Goal: Answer question/provide support: Share knowledge or assist other users

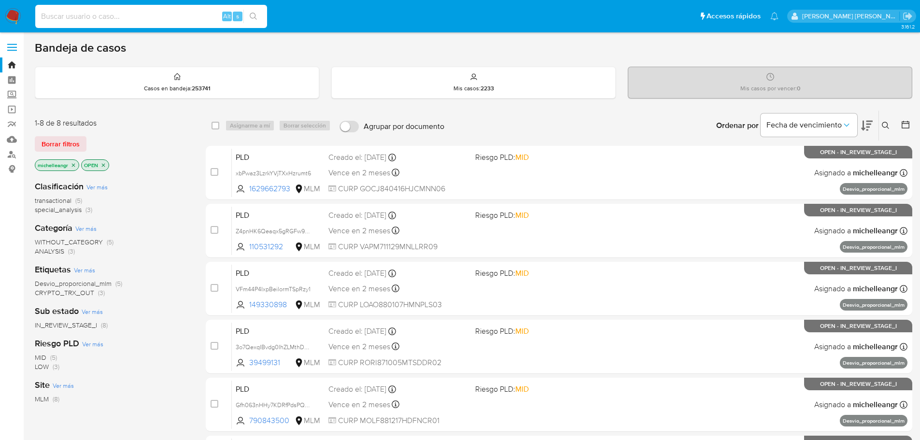
click at [145, 19] on input at bounding box center [151, 16] width 232 height 13
paste input "136487320"
type input "136487320"
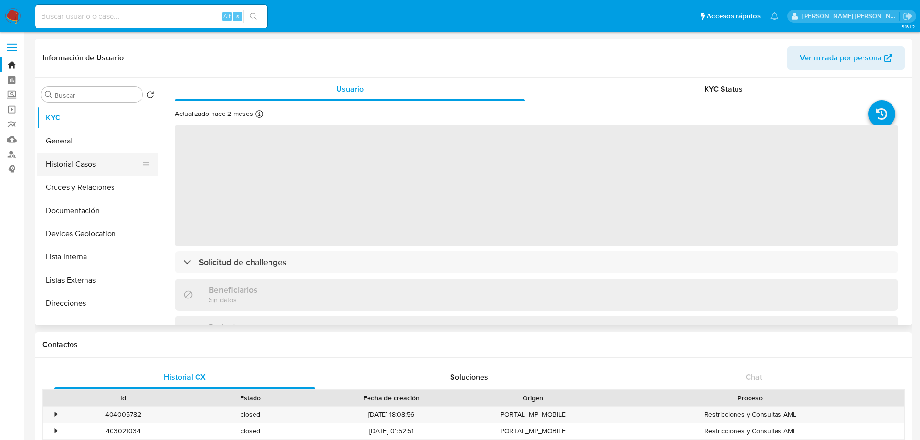
select select "10"
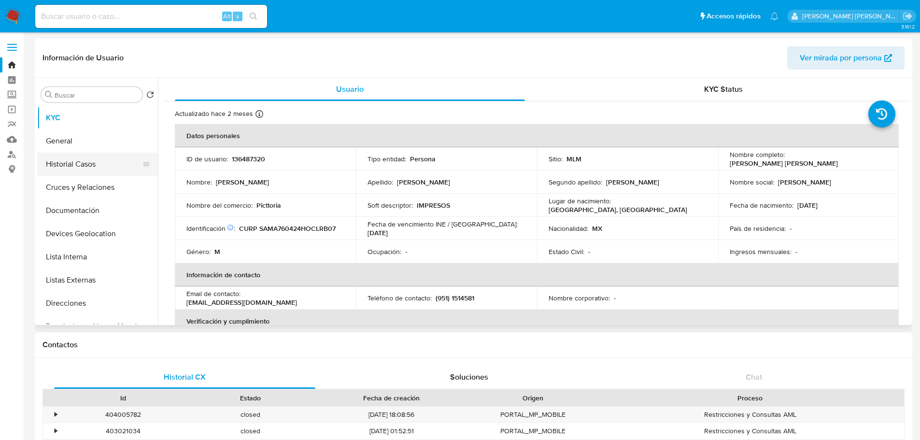
click at [98, 166] on button "Historial Casos" at bounding box center [93, 164] width 113 height 23
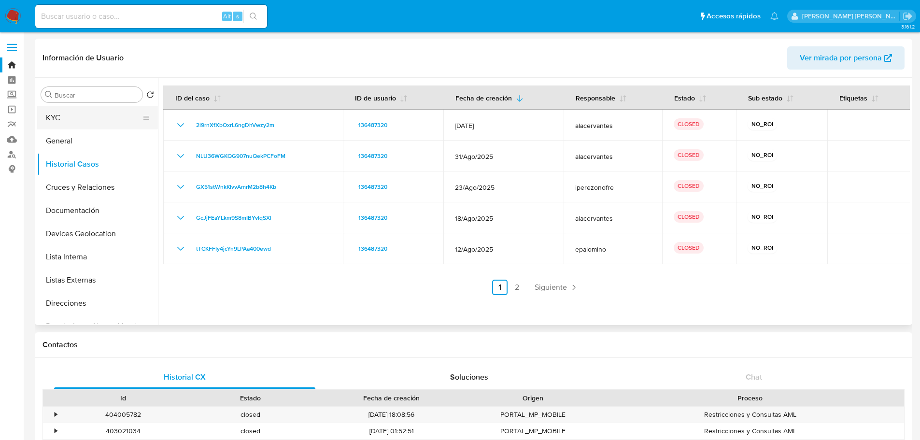
drag, startPoint x: 71, startPoint y: 139, endPoint x: 78, endPoint y: 123, distance: 17.1
click at [71, 139] on button "General" at bounding box center [97, 140] width 121 height 23
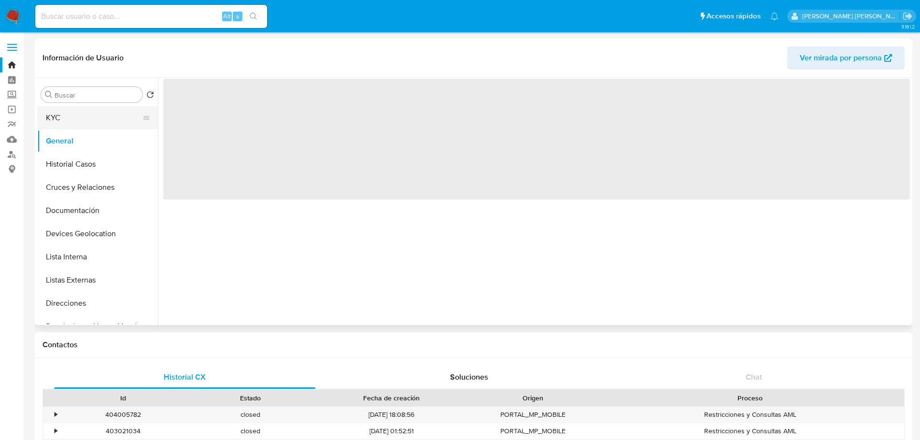
click at [77, 111] on button "KYC" at bounding box center [93, 117] width 113 height 23
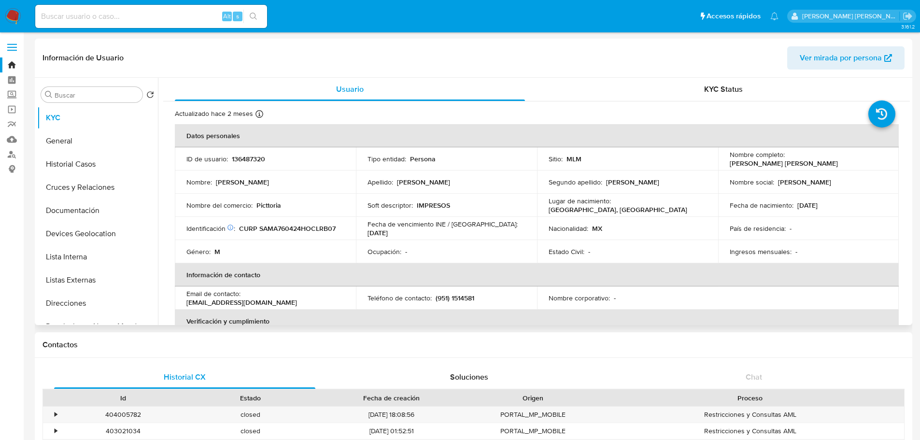
click at [123, 15] on input at bounding box center [151, 16] width 232 height 13
paste input "2469694307"
type input "2469694307"
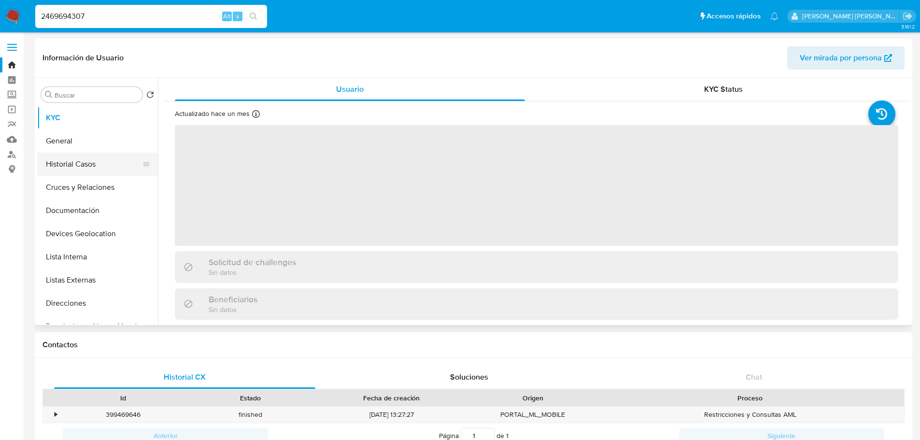
click at [61, 167] on button "Historial Casos" at bounding box center [93, 164] width 113 height 23
select select "10"
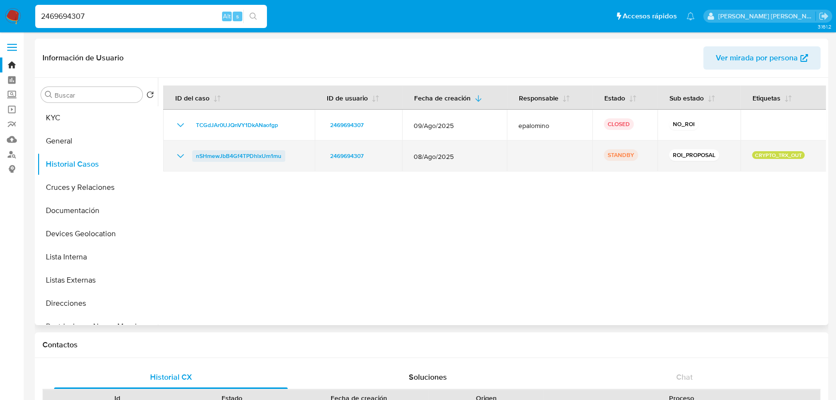
click at [241, 156] on span "nSHmewJbB4Gf4TPDhlxUm1mu" at bounding box center [238, 156] width 85 height 12
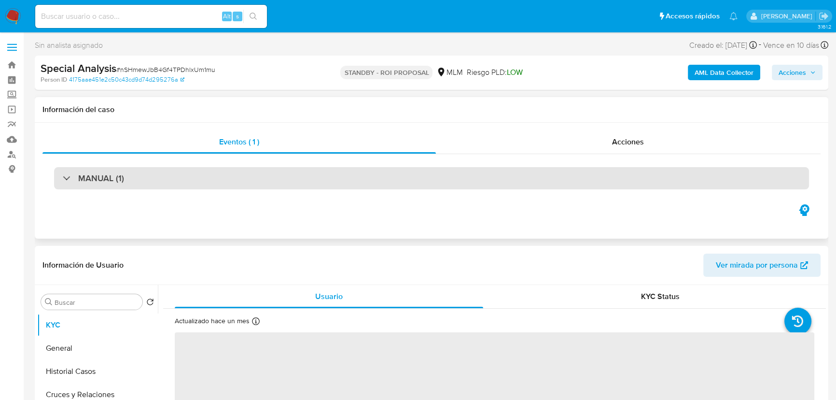
click at [64, 179] on div "MANUAL (1)" at bounding box center [431, 178] width 755 height 22
select select "10"
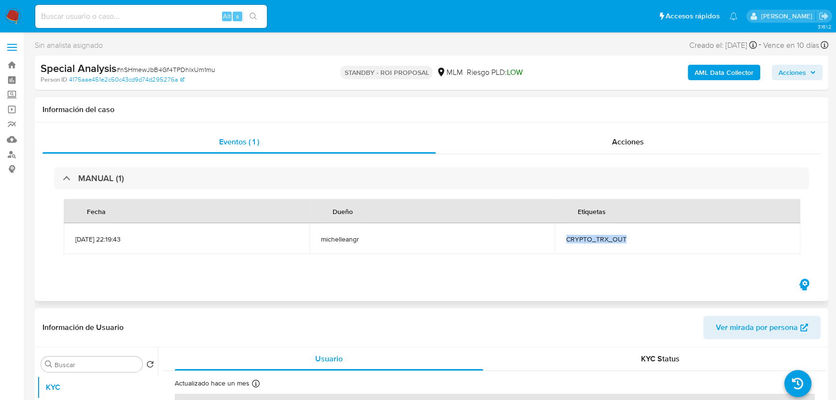
drag, startPoint x: 637, startPoint y: 237, endPoint x: 557, endPoint y: 239, distance: 79.2
click at [557, 239] on td "CRYPTO_TRX_OUT" at bounding box center [678, 238] width 246 height 31
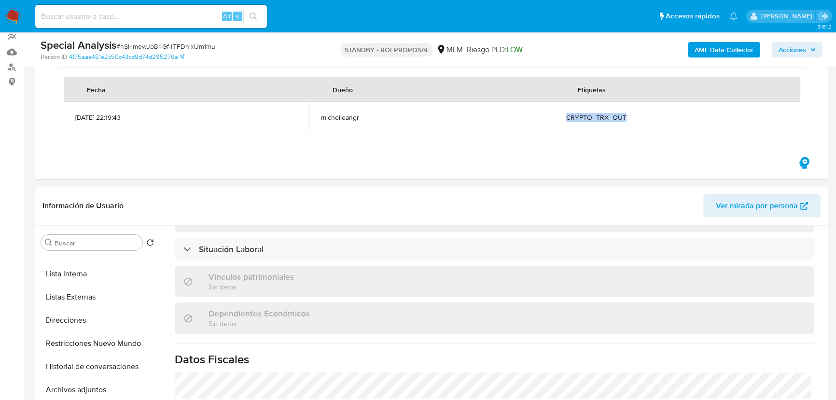
scroll to position [609, 0]
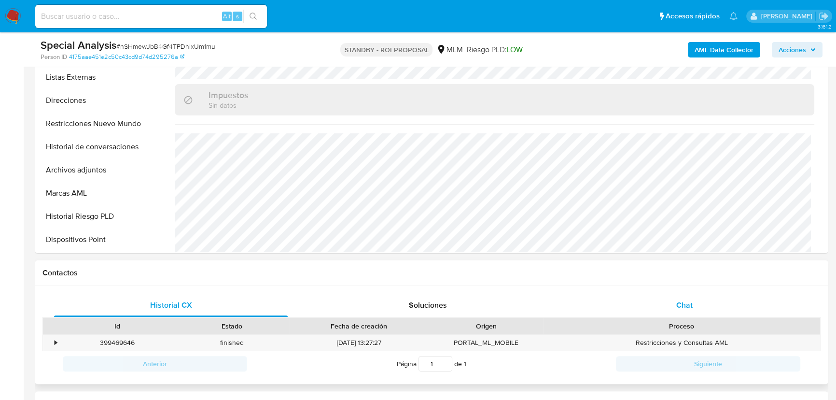
click at [682, 308] on span "Chat" at bounding box center [684, 304] width 16 height 11
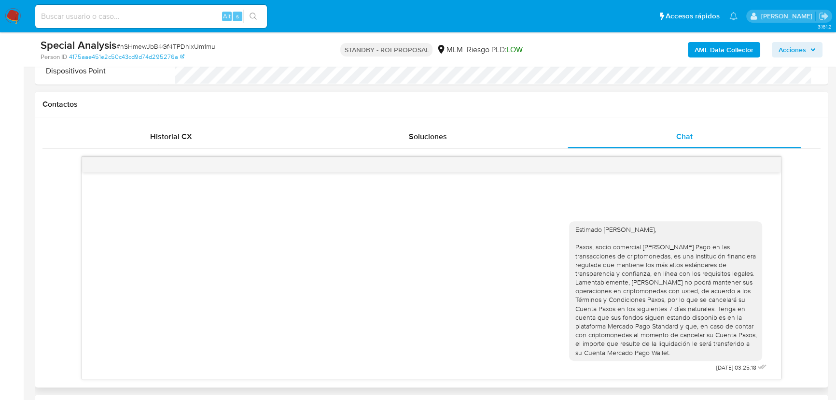
scroll to position [483, 0]
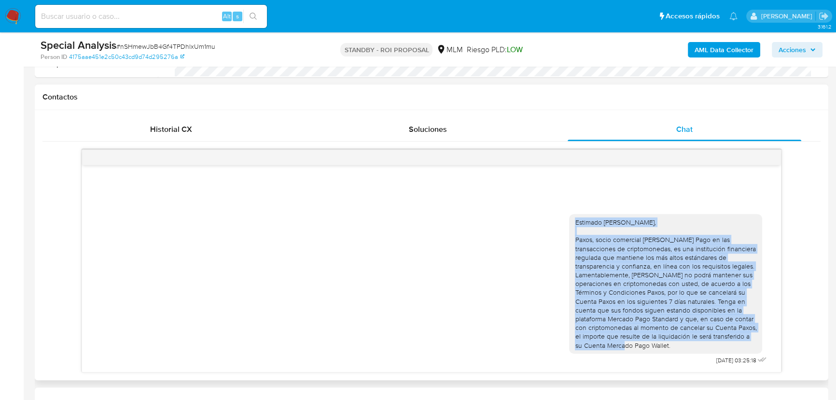
drag, startPoint x: 574, startPoint y: 222, endPoint x: 686, endPoint y: 344, distance: 165.7
click at [686, 344] on div "Estimado [PERSON_NAME], Paxos, socio comercial [PERSON_NAME] Pago en las transa…" at bounding box center [665, 283] width 193 height 139
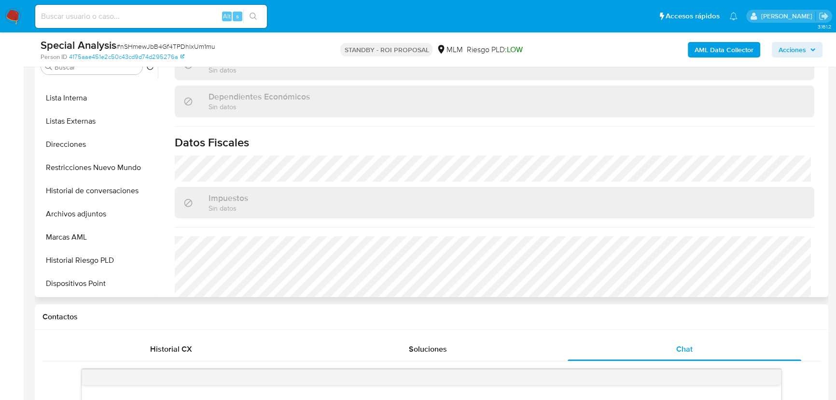
scroll to position [477, 0]
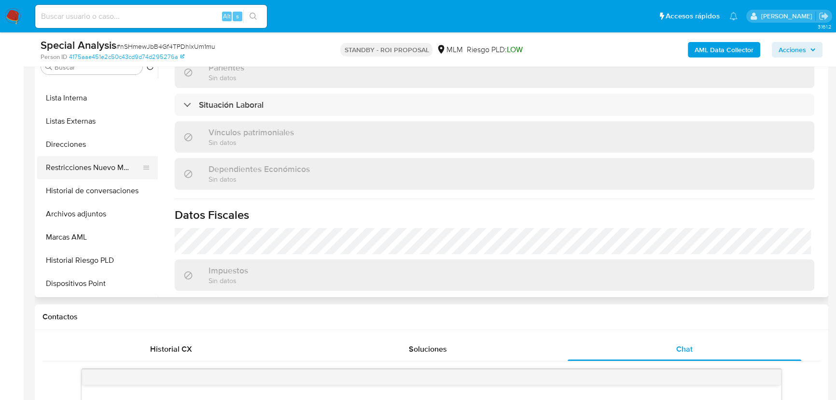
click at [120, 172] on button "Restricciones Nuevo Mundo" at bounding box center [93, 167] width 113 height 23
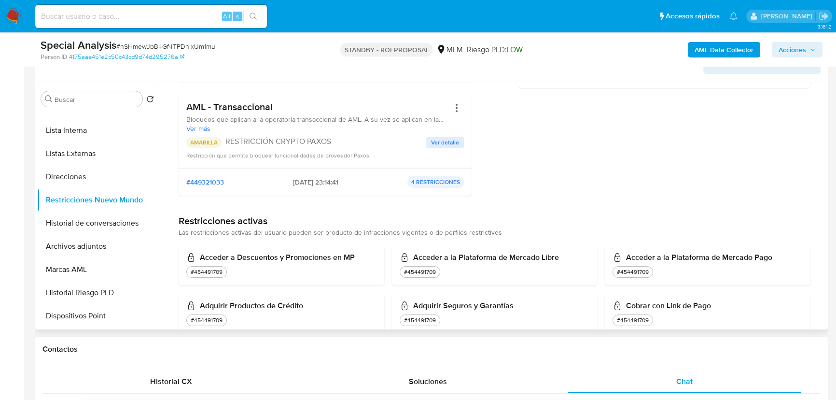
scroll to position [219, 0]
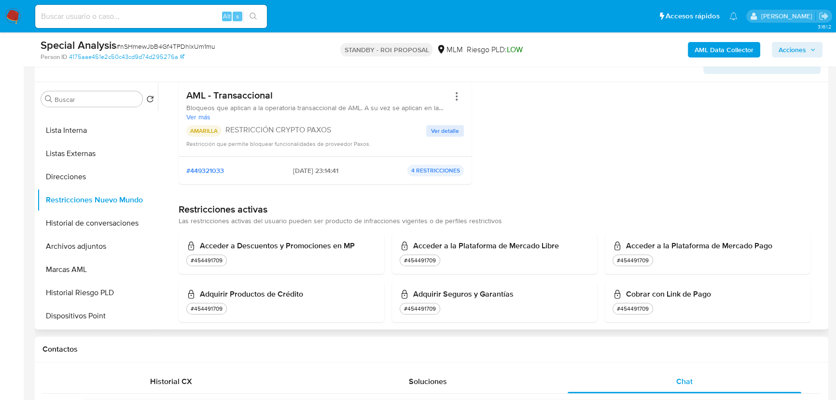
drag, startPoint x: 221, startPoint y: 131, endPoint x: 323, endPoint y: 134, distance: 102.9
click at [323, 134] on div "AMARILLA RESTRICCIÓN CRYPTO PAXOS" at bounding box center [306, 131] width 240 height 12
click at [437, 132] on span "Ver detalle" at bounding box center [445, 131] width 28 height 10
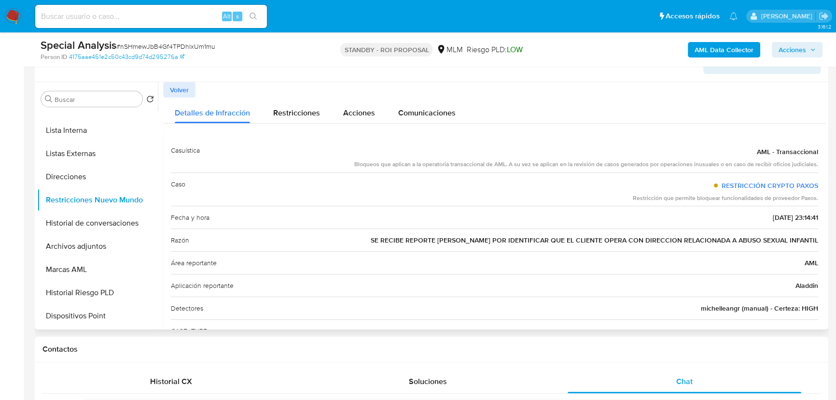
drag, startPoint x: 391, startPoint y: 240, endPoint x: 808, endPoint y: 244, distance: 416.6
click at [808, 244] on div "[PERSON_NAME] SE RECIBE REPORTE [PERSON_NAME] POR IDENTIFICAR QUE EL CLIENTE OP…" at bounding box center [494, 239] width 647 height 23
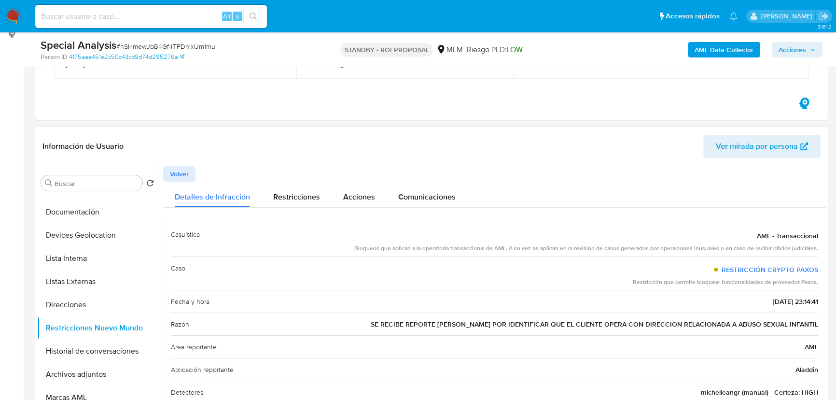
scroll to position [131, 0]
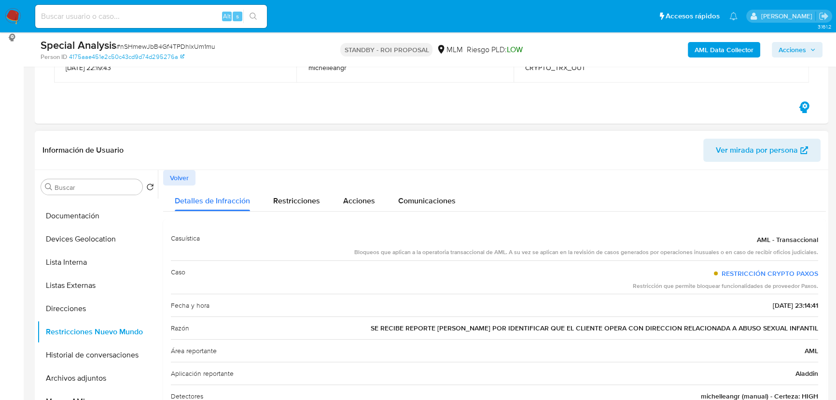
click at [179, 171] on span "Volver" at bounding box center [179, 178] width 19 height 14
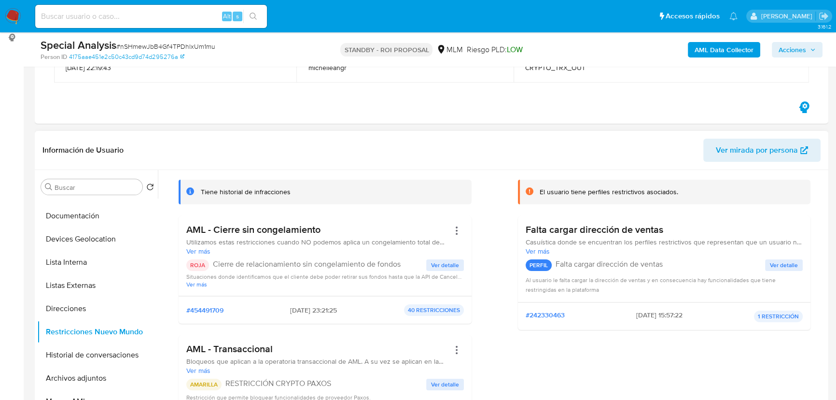
scroll to position [43, 0]
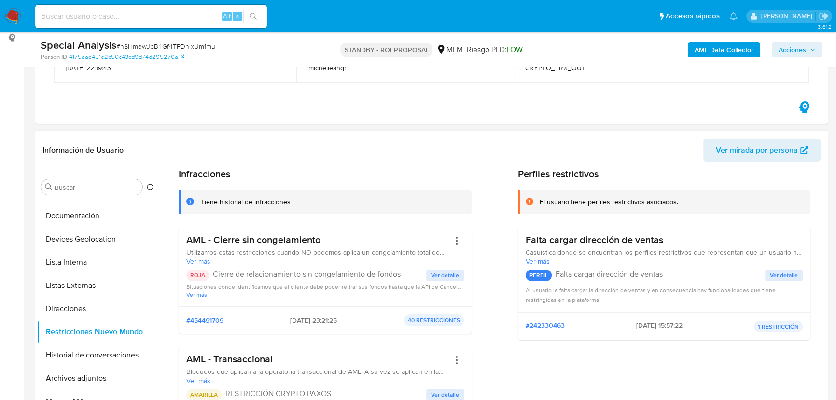
drag, startPoint x: 311, startPoint y: 271, endPoint x: 386, endPoint y: 271, distance: 74.8
click at [386, 271] on p "Cierre de relacionamiento sin congelamiento de fondos" at bounding box center [319, 274] width 213 height 10
drag, startPoint x: 400, startPoint y: 274, endPoint x: 215, endPoint y: 275, distance: 185.4
click at [215, 275] on p "Cierre de relacionamiento sin congelamiento de fondos" at bounding box center [319, 274] width 213 height 10
click at [216, 275] on p "Cierre de relacionamiento sin congelamiento de fondos" at bounding box center [319, 274] width 213 height 10
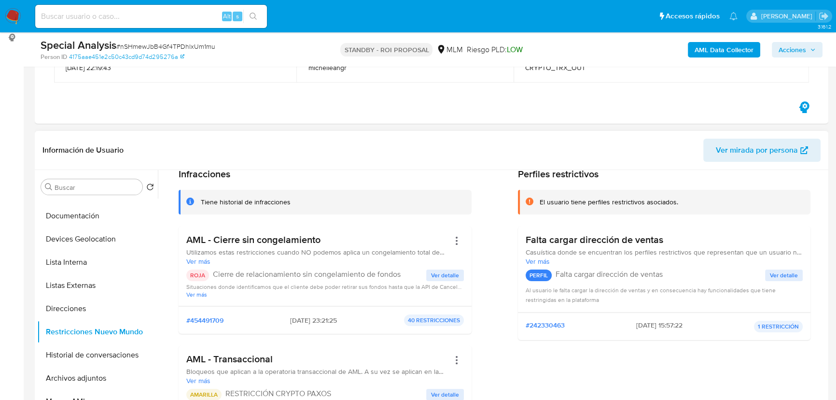
drag, startPoint x: 223, startPoint y: 270, endPoint x: 398, endPoint y: 278, distance: 174.9
click at [398, 278] on div "ROJA Cierre de relacionamiento sin congelamiento de fondos" at bounding box center [306, 275] width 240 height 12
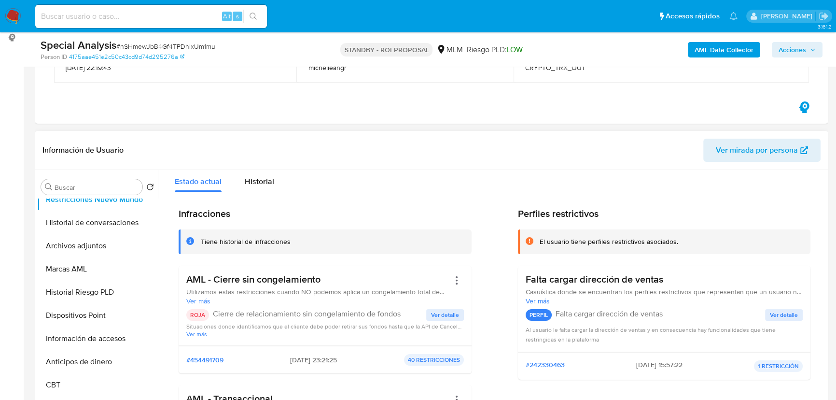
scroll to position [0, 0]
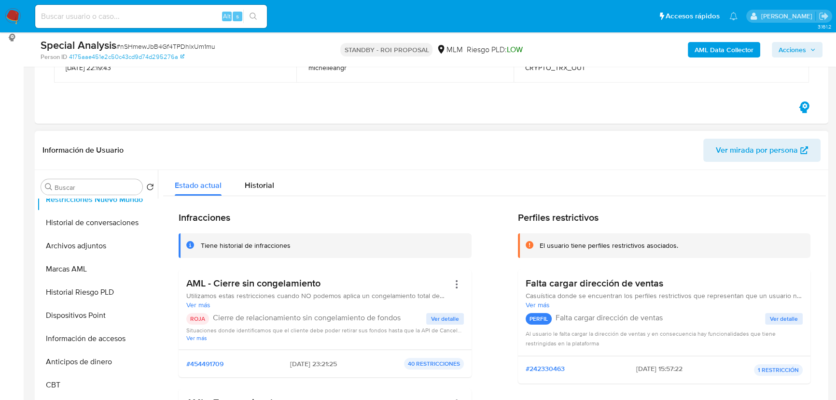
click at [228, 317] on p "Cierre de relacionamiento sin congelamiento de fondos" at bounding box center [319, 318] width 213 height 10
drag, startPoint x: 210, startPoint y: 319, endPoint x: 411, endPoint y: 323, distance: 201.3
click at [411, 323] on div "ROJA Cierre de relacionamiento sin congelamiento de fondos Ver detalle Situacio…" at bounding box center [325, 327] width 278 height 28
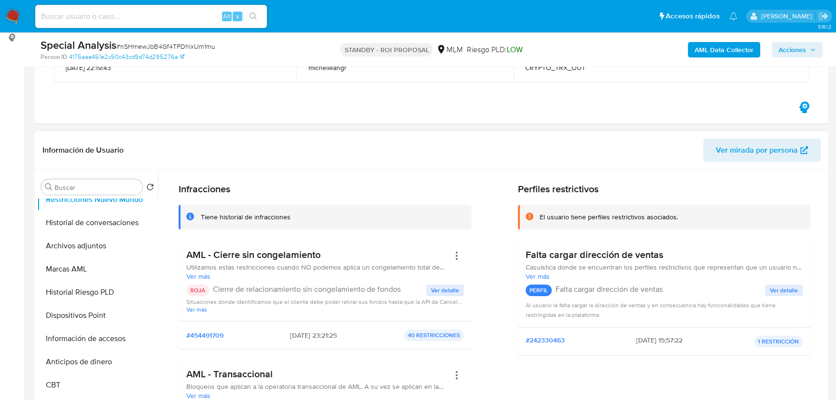
scroll to position [43, 0]
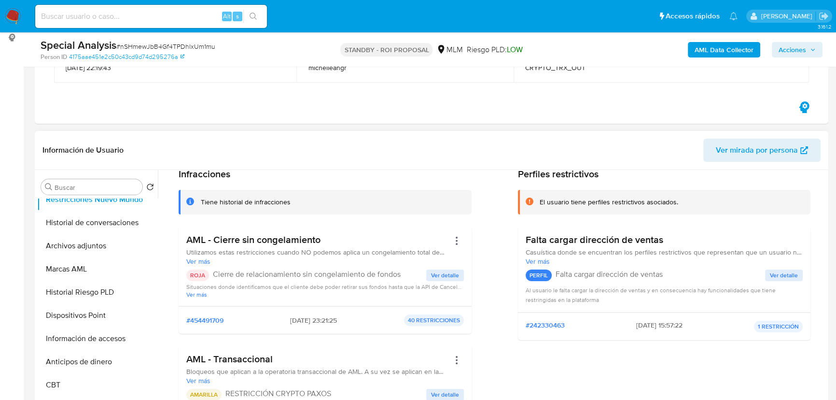
click at [396, 279] on div "ROJA Cierre de relacionamiento sin congelamiento de fondos" at bounding box center [306, 275] width 240 height 12
drag, startPoint x: 403, startPoint y: 275, endPoint x: 202, endPoint y: 274, distance: 201.3
click at [202, 274] on div "ROJA Cierre de relacionamiento sin congelamiento de fondos" at bounding box center [306, 275] width 240 height 12
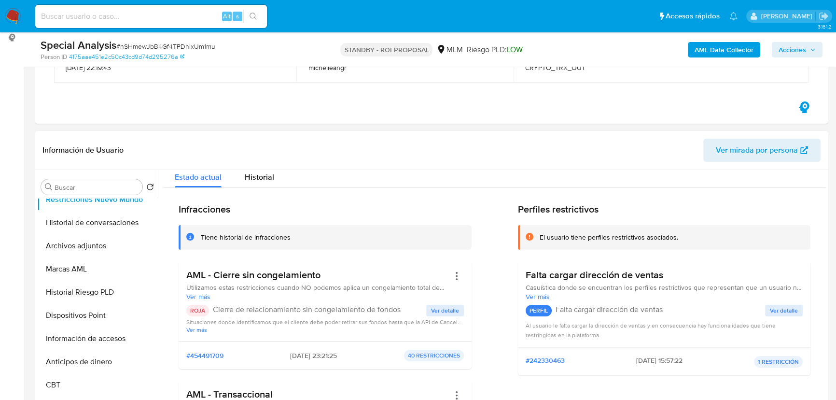
scroll to position [0, 0]
